Goal: Information Seeking & Learning: Learn about a topic

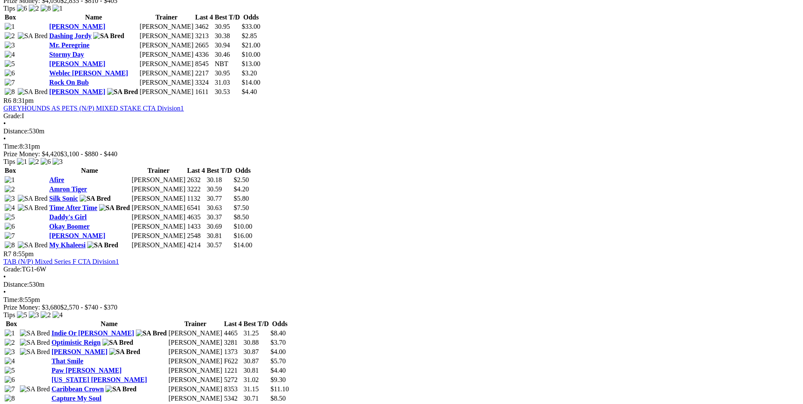
scroll to position [974, 0]
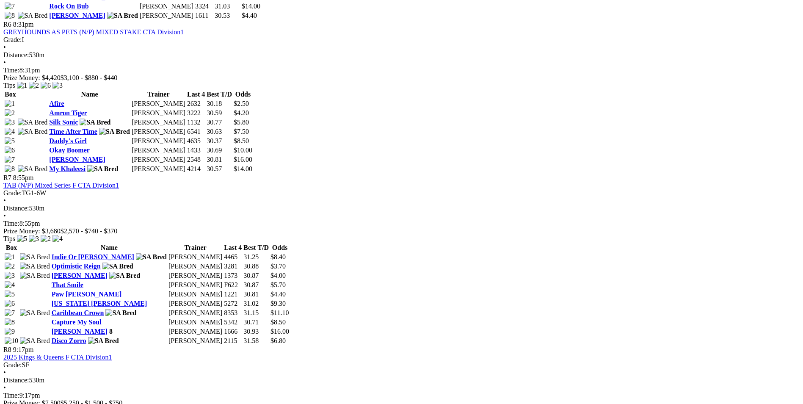
scroll to position [1143, 0]
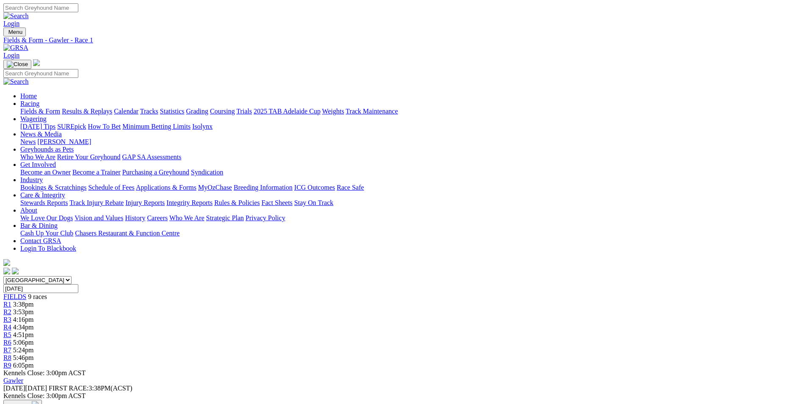
click at [34, 308] on span "3:53pm" at bounding box center [23, 311] width 21 height 7
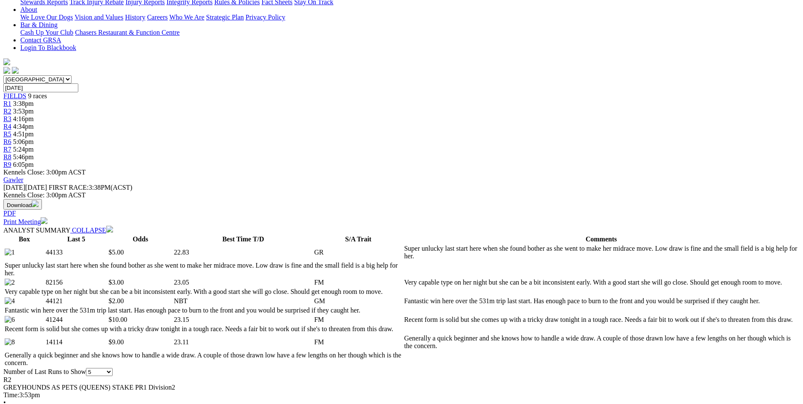
scroll to position [212, 0]
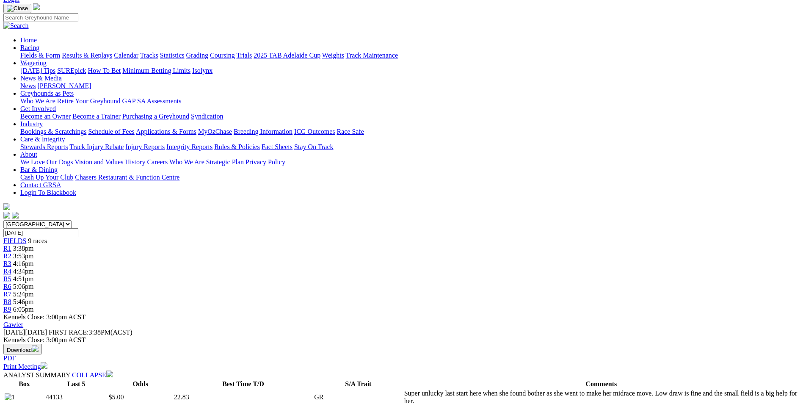
scroll to position [42, 0]
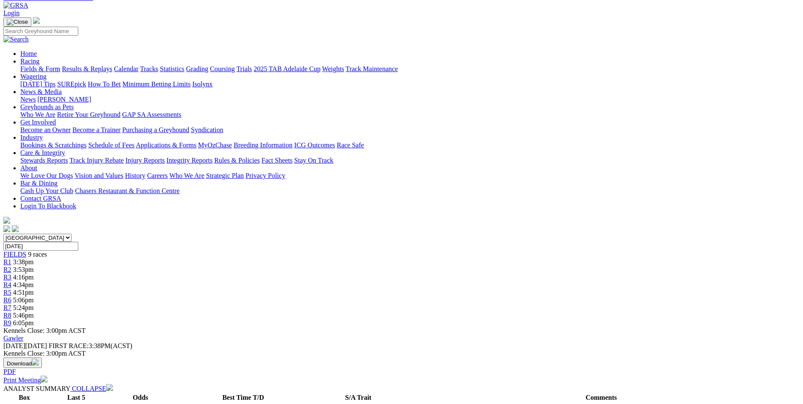
click at [34, 296] on span "5:06pm" at bounding box center [23, 299] width 21 height 7
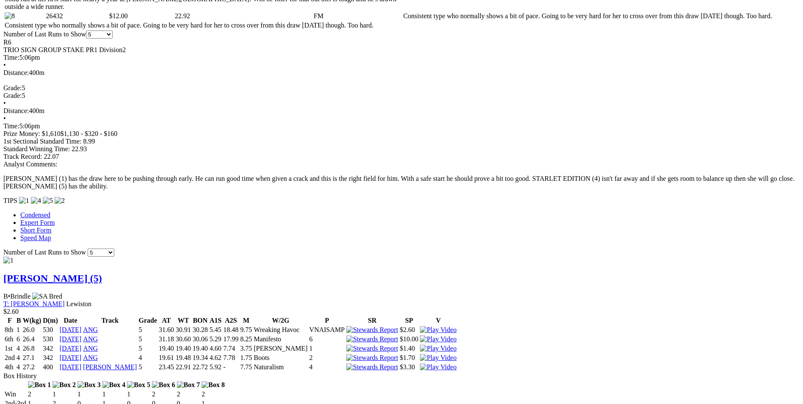
scroll to position [550, 0]
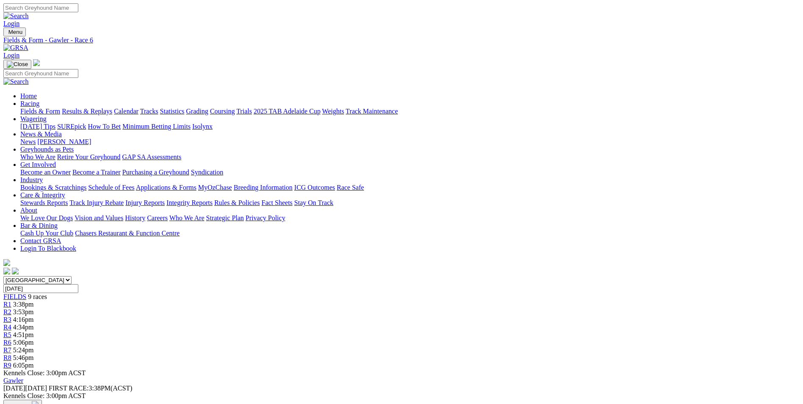
click at [34, 308] on span "3:53pm" at bounding box center [23, 311] width 21 height 7
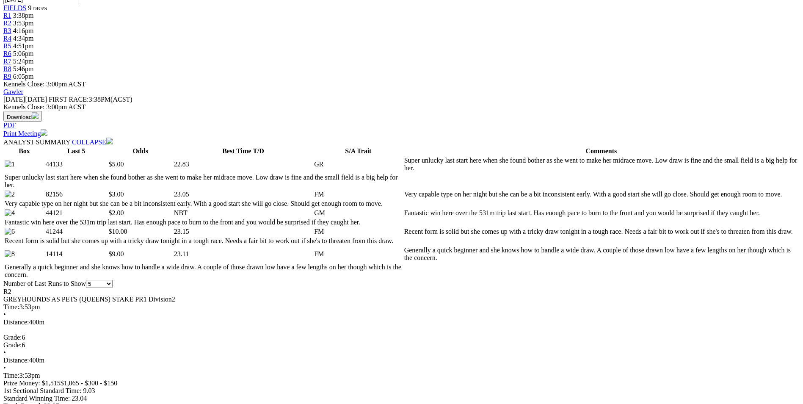
scroll to position [296, 0]
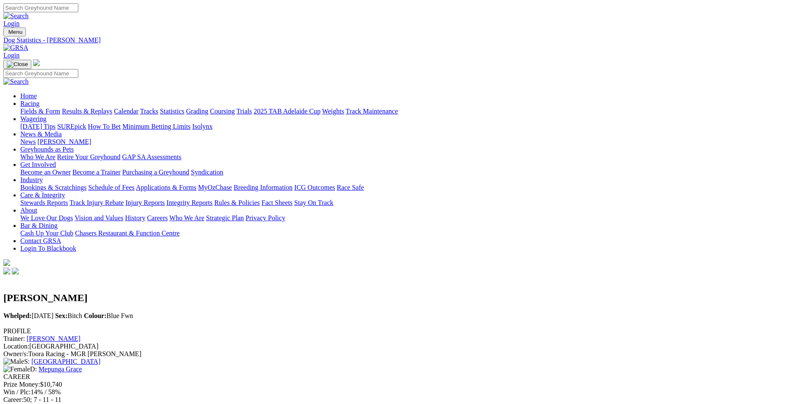
click at [235, 108] on link "Coursing" at bounding box center [222, 111] width 25 height 7
